Goal: Navigation & Orientation: Locate item on page

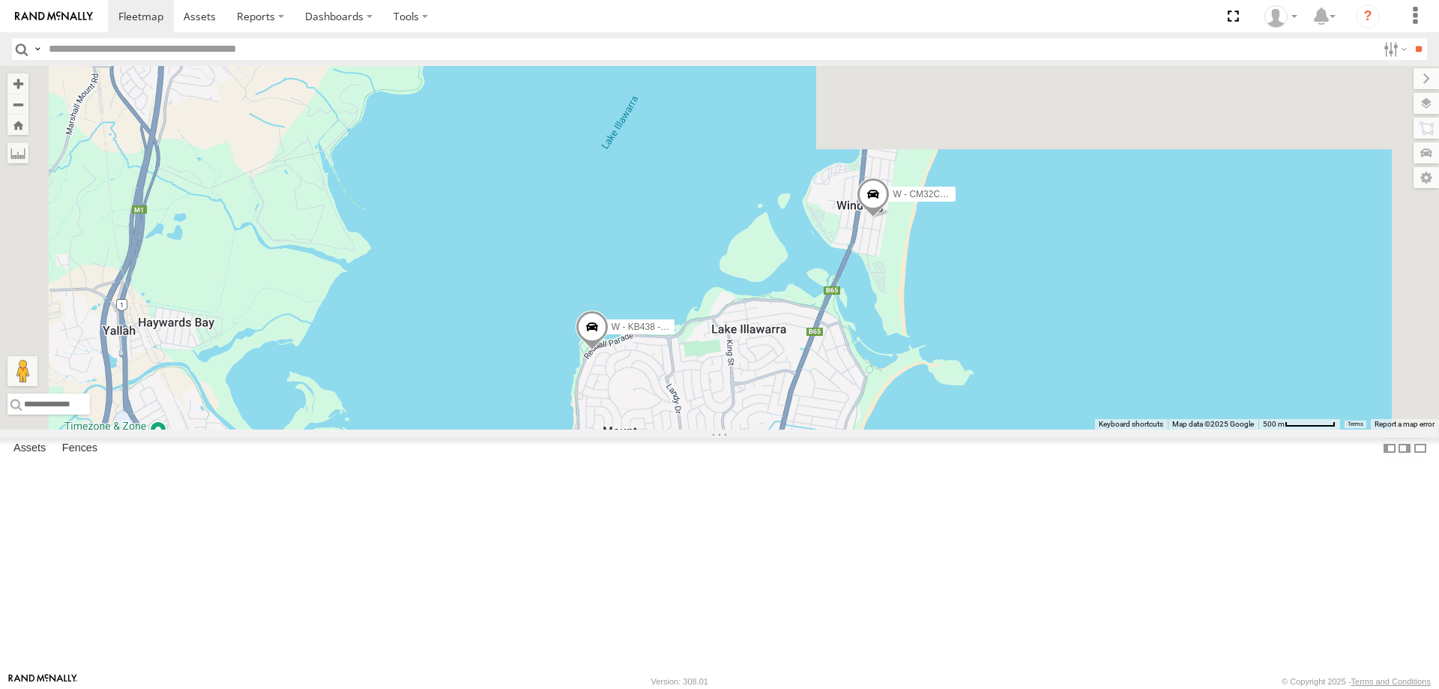
drag, startPoint x: 896, startPoint y: 282, endPoint x: 845, endPoint y: 533, distance: 256.8
click at [846, 429] on div "W - KB438 - [PERSON_NAME] W - CM32CA - [PERSON_NAME]" at bounding box center [719, 247] width 1439 height 363
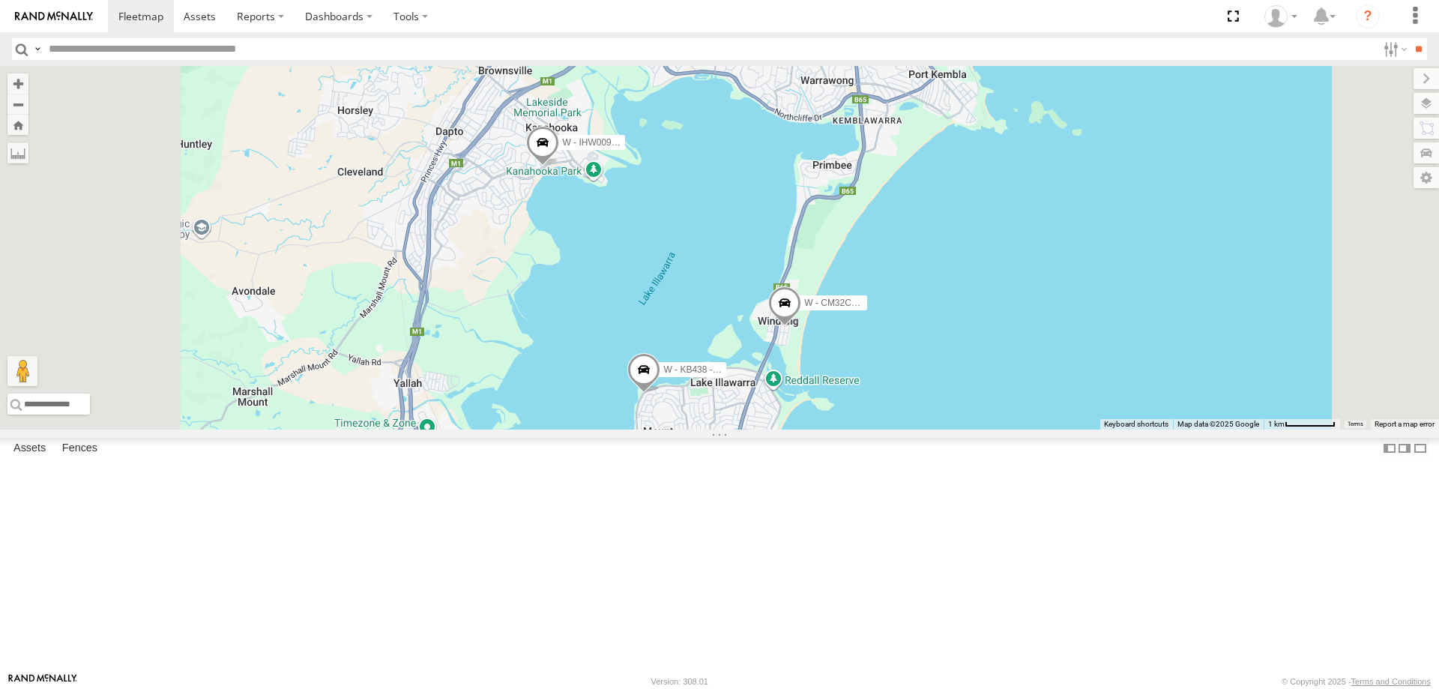
click at [886, 429] on div "W - KB438 - [PERSON_NAME] W - CM32CA - [PERSON_NAME] W - IHW009 - [PERSON_NAME]…" at bounding box center [719, 247] width 1439 height 363
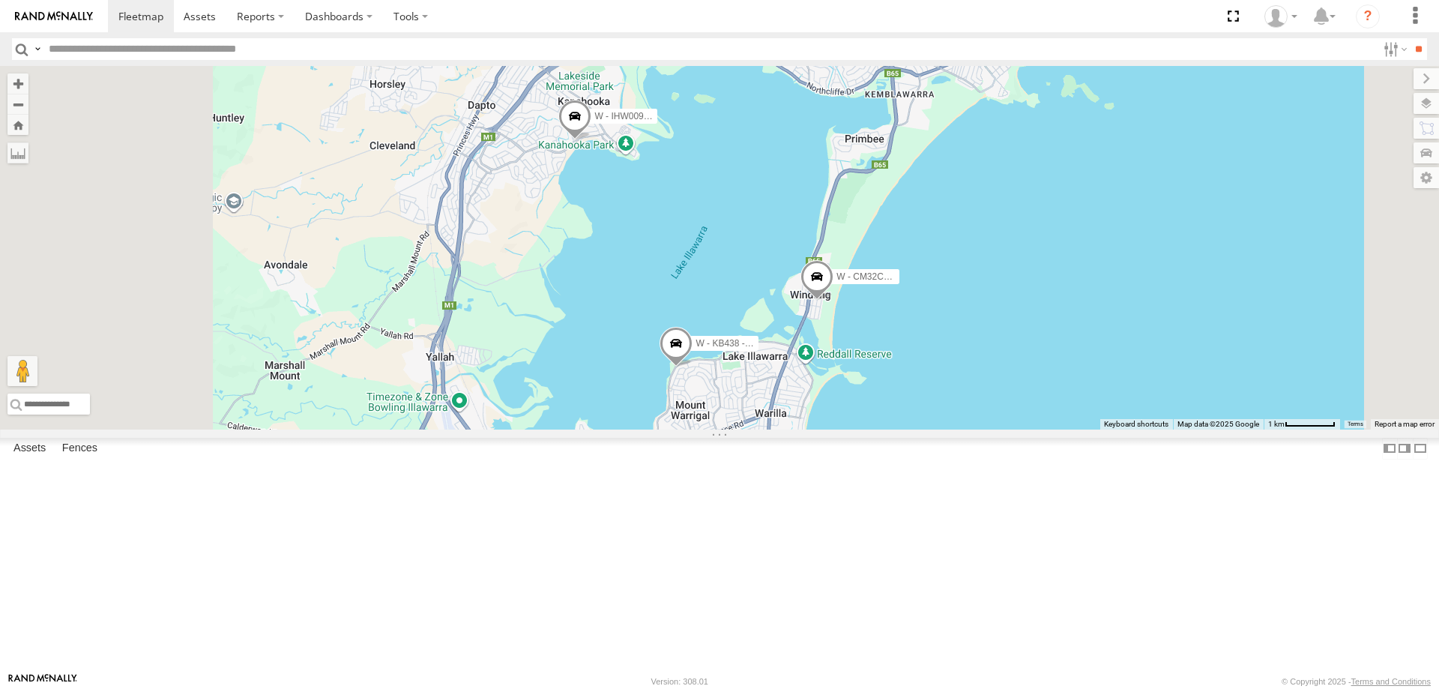
drag, startPoint x: 886, startPoint y: 547, endPoint x: 908, endPoint y: 533, distance: 26.0
click at [908, 429] on div "W - KB438 - [PERSON_NAME] W - CM32CA - [PERSON_NAME] W - IHW009 - [PERSON_NAME]…" at bounding box center [719, 247] width 1439 height 363
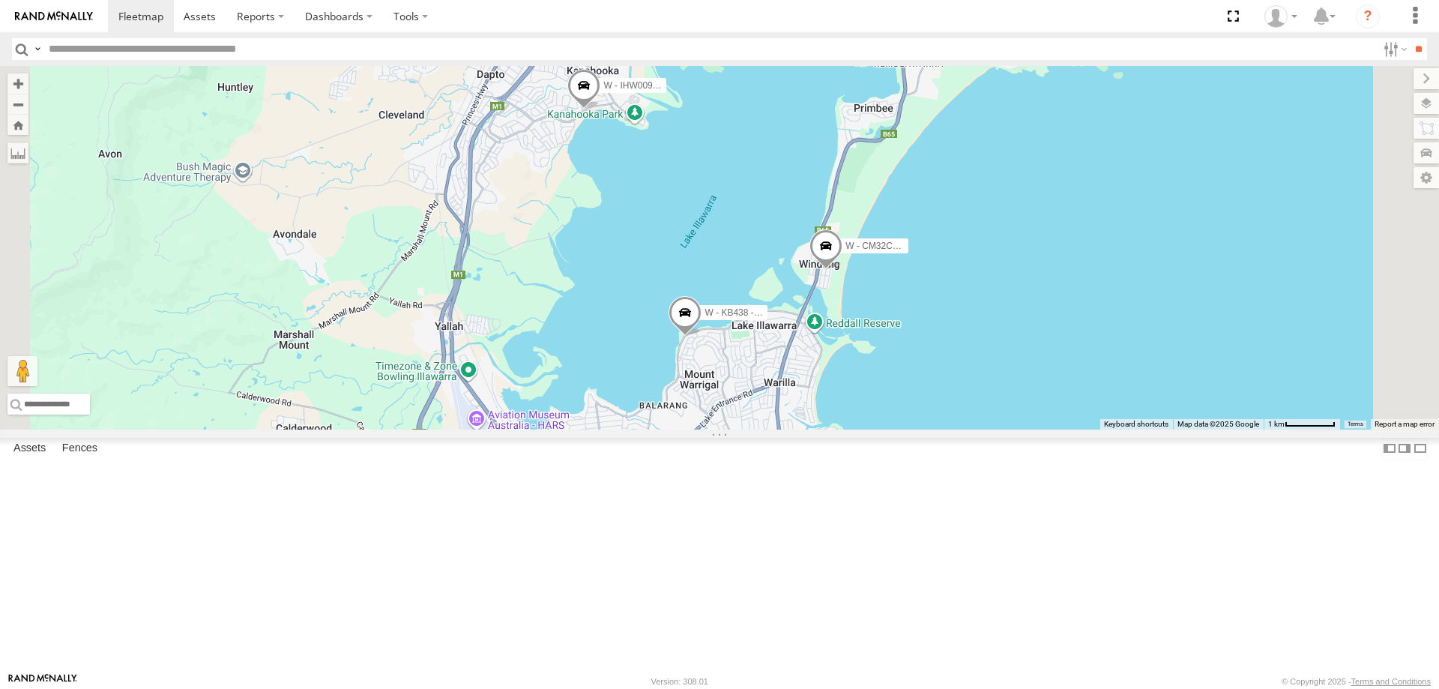
drag, startPoint x: 924, startPoint y: 534, endPoint x: 898, endPoint y: 514, distance: 32.5
click at [920, 429] on div "W - KB438 - [PERSON_NAME] W - CM32CA - [PERSON_NAME] W - IHW009 - [PERSON_NAME]…" at bounding box center [719, 247] width 1439 height 363
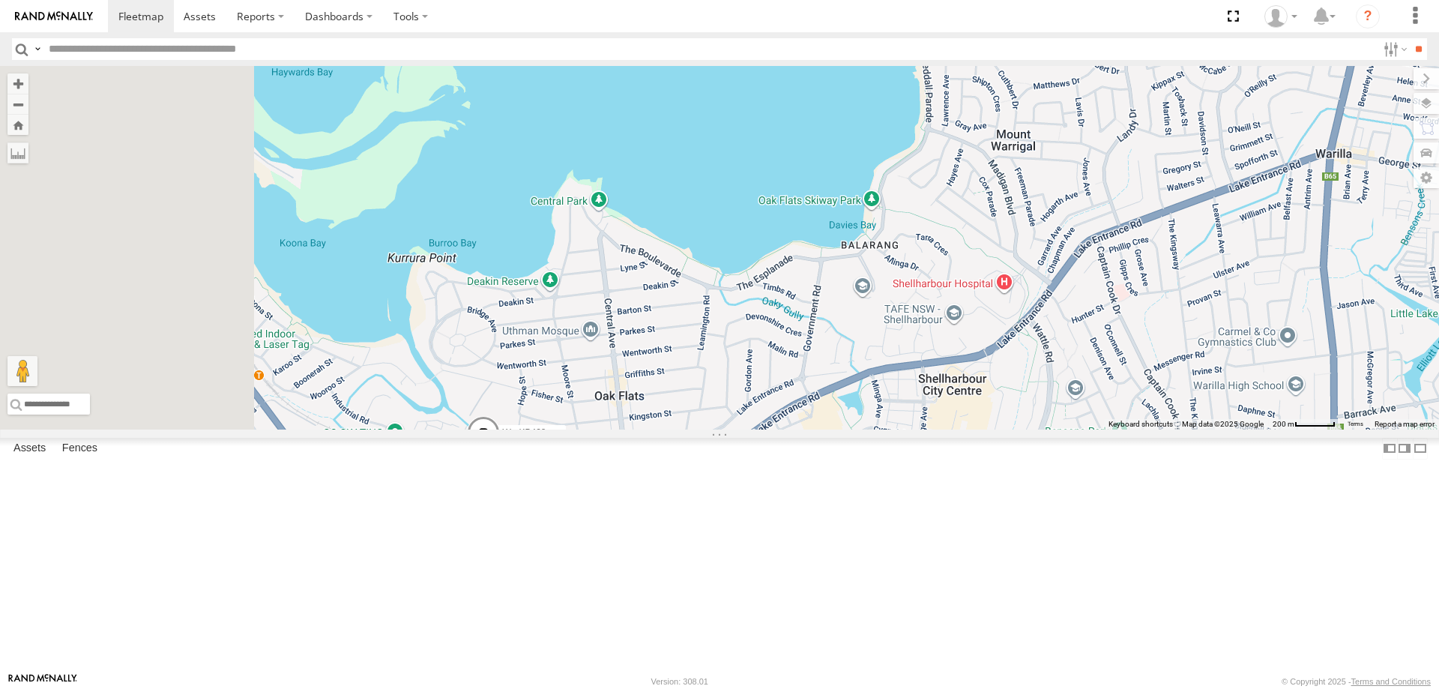
drag, startPoint x: 707, startPoint y: 587, endPoint x: 860, endPoint y: 540, distance: 160.7
click at [860, 429] on div "W - KB438 - [PERSON_NAME]" at bounding box center [719, 247] width 1439 height 363
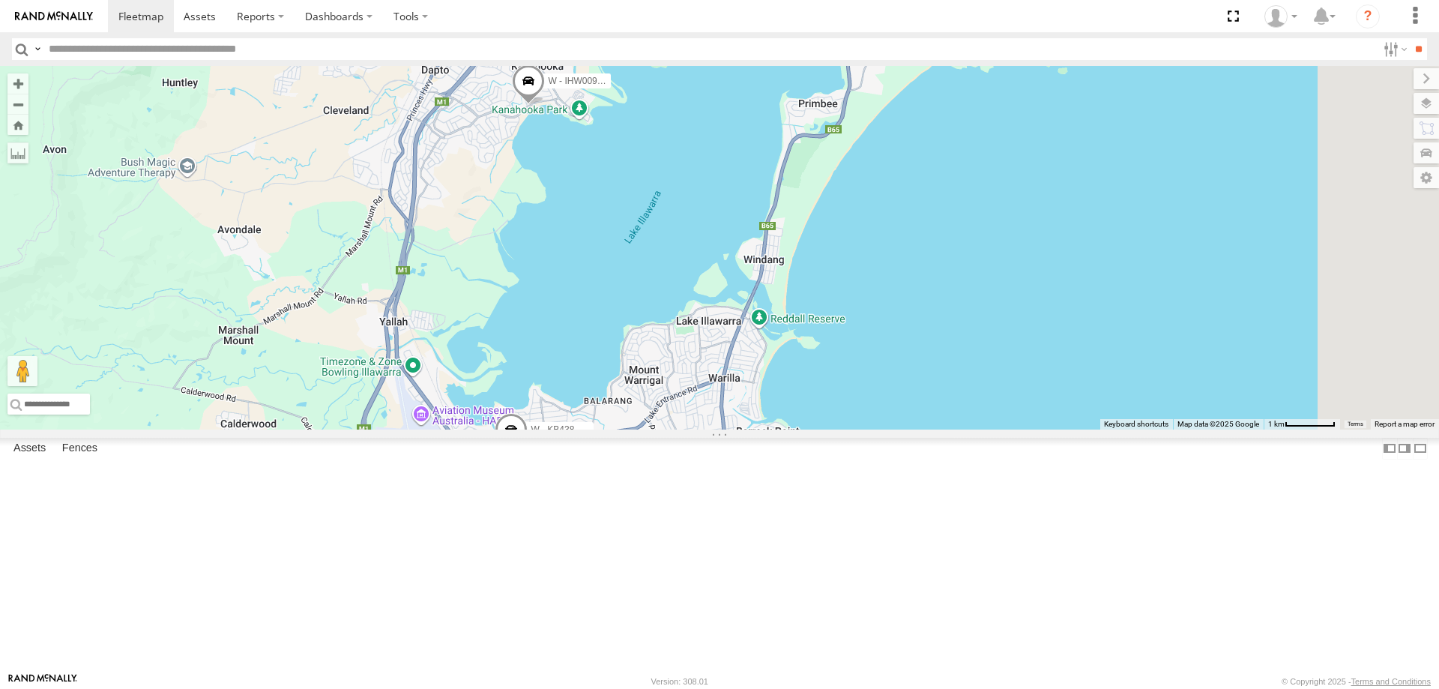
drag, startPoint x: 1028, startPoint y: 493, endPoint x: 928, endPoint y: 526, distance: 105.0
click at [928, 429] on div "W - KB438 - [PERSON_NAME] W - IHW009 - [PERSON_NAME] W - CM32CA - [PERSON_NAME]" at bounding box center [719, 247] width 1439 height 363
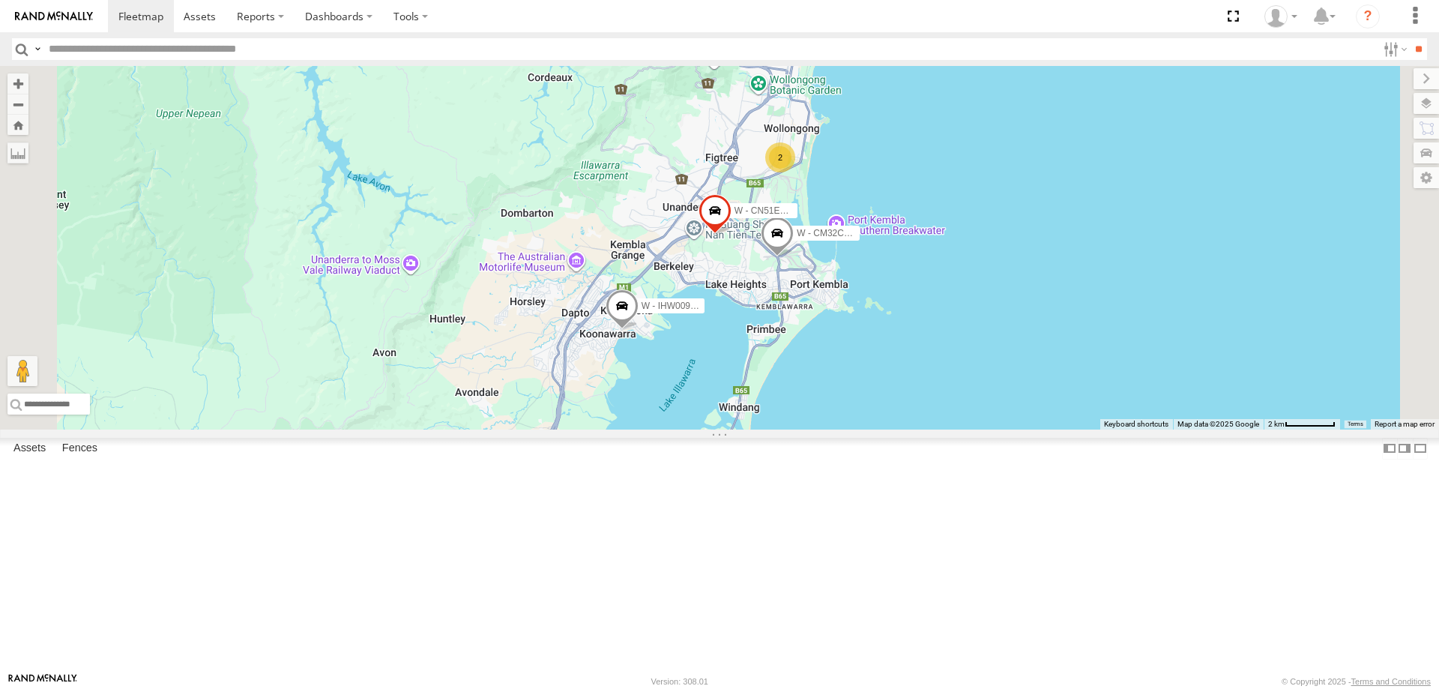
drag, startPoint x: 1032, startPoint y: 486, endPoint x: 1028, endPoint y: 516, distance: 30.3
click at [1035, 429] on div "W - KB438 - [PERSON_NAME] W - IHW009 - [PERSON_NAME] W - CM32CA - [PERSON_NAME]…" at bounding box center [719, 247] width 1439 height 363
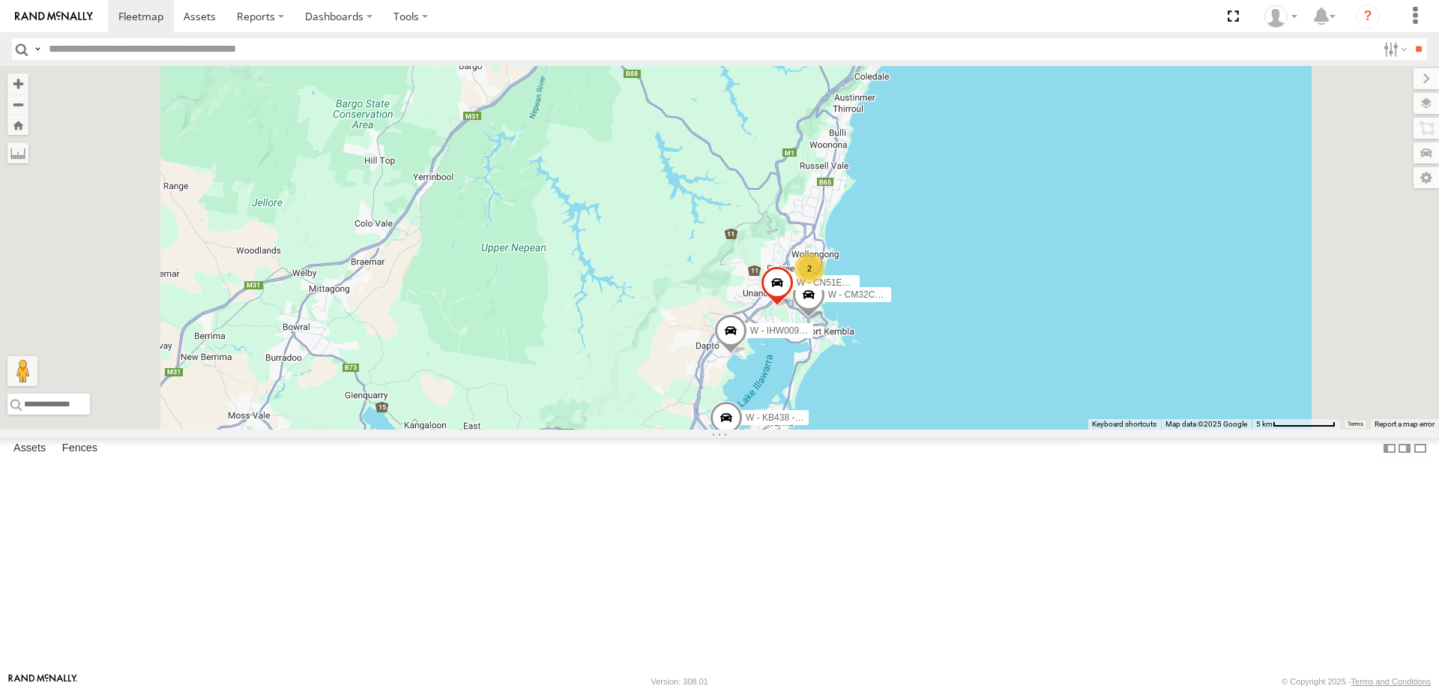
drag, startPoint x: 1079, startPoint y: 483, endPoint x: 1046, endPoint y: 490, distance: 33.8
click at [1071, 429] on div "W - KB438 - [PERSON_NAME] W - IHW009 - [PERSON_NAME] W - CM32CA - [PERSON_NAME]…" at bounding box center [719, 247] width 1439 height 363
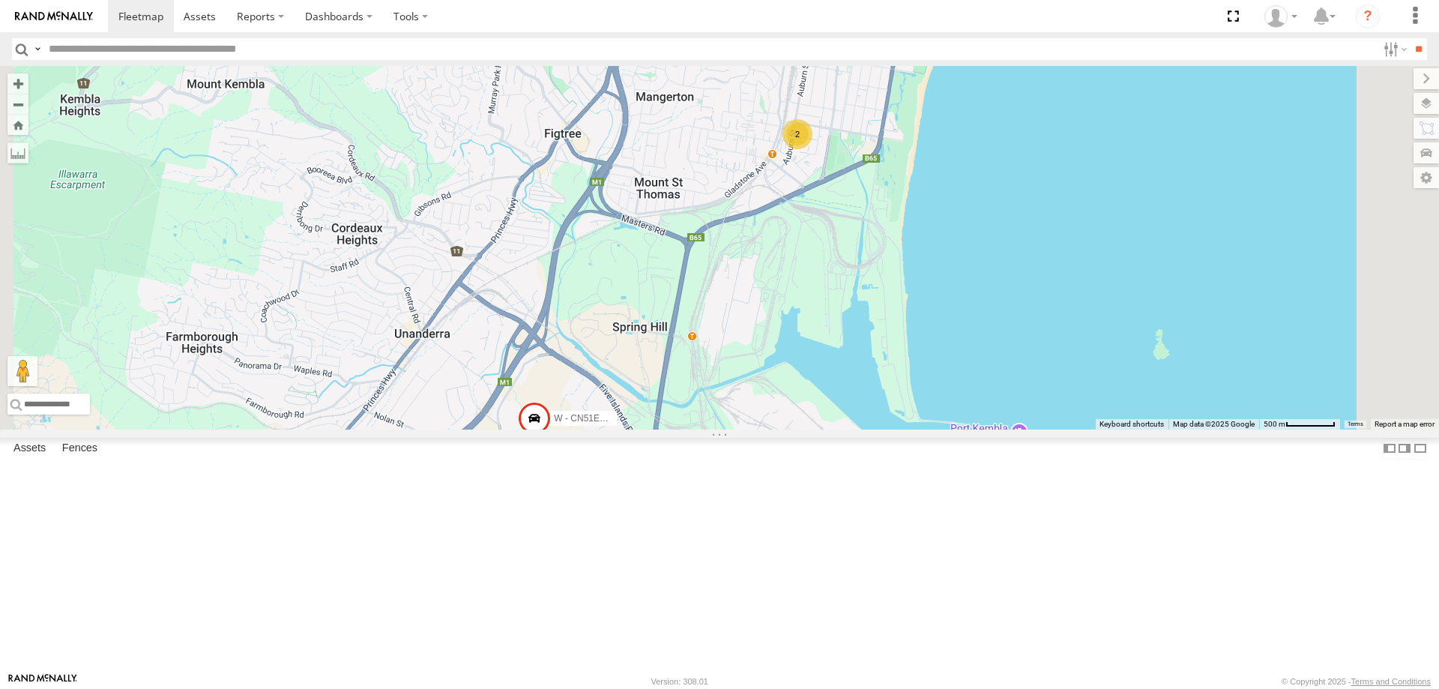
drag, startPoint x: 1034, startPoint y: 285, endPoint x: 1033, endPoint y: 305, distance: 20.2
click at [1033, 305] on div "W - KB438 - [PERSON_NAME] W - IHW009 - [PERSON_NAME] W - CM32CA - [PERSON_NAME]…" at bounding box center [719, 247] width 1439 height 363
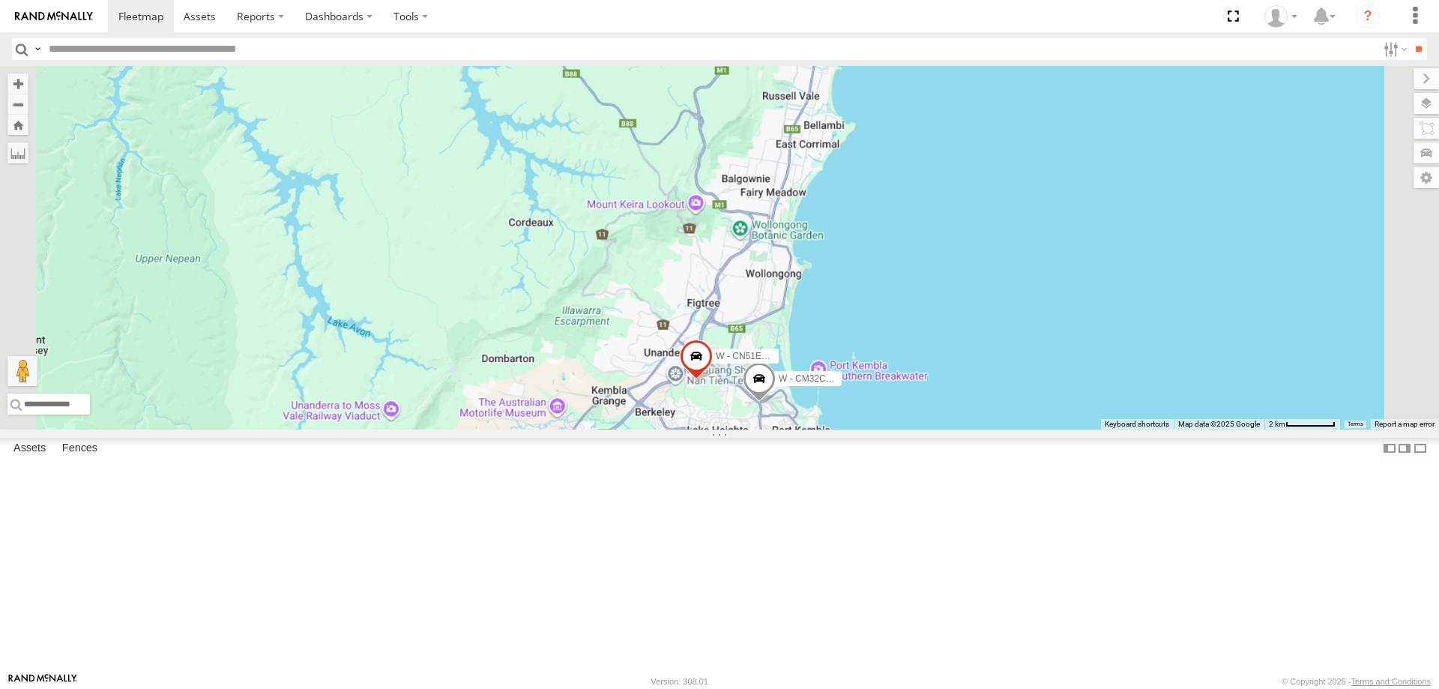
drag, startPoint x: 1065, startPoint y: 456, endPoint x: 1083, endPoint y: 372, distance: 86.0
click at [1085, 378] on div "W - KB438 - [PERSON_NAME] W - IHW009 - [PERSON_NAME] W - CM32CA - [PERSON_NAME]…" at bounding box center [719, 247] width 1439 height 363
